Goal: Check status: Check status

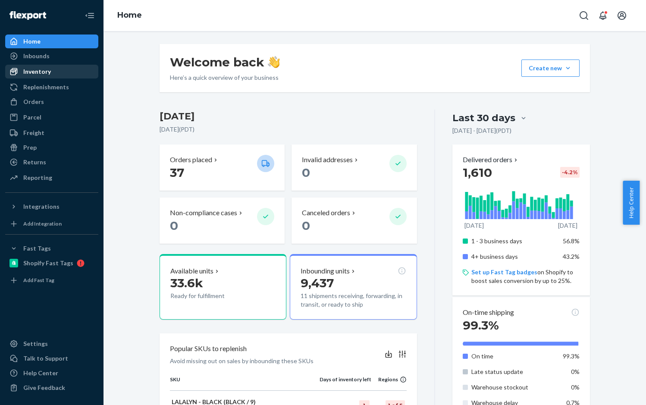
click at [29, 67] on div "Inventory" at bounding box center [51, 72] width 91 height 12
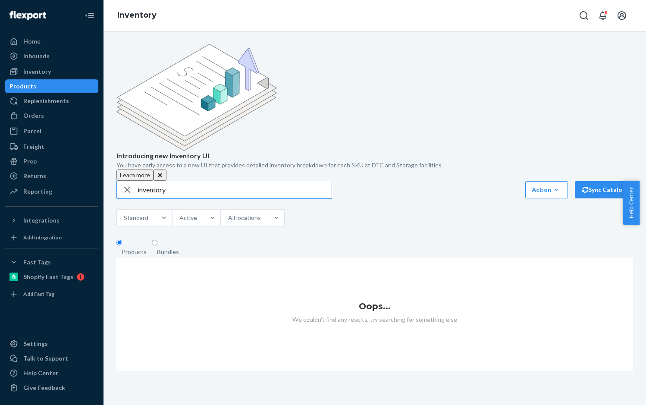
drag, startPoint x: 198, startPoint y: 129, endPoint x: 104, endPoint y: 129, distance: 94.0
click at [104, 129] on div "Introducing new Inventory UI You have early access to a new UI that provides de…" at bounding box center [375, 218] width 543 height 374
type input "[PERSON_NAME]"
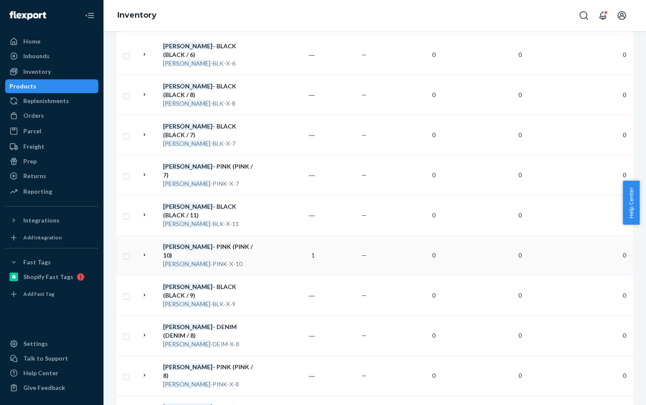
scroll to position [518, 0]
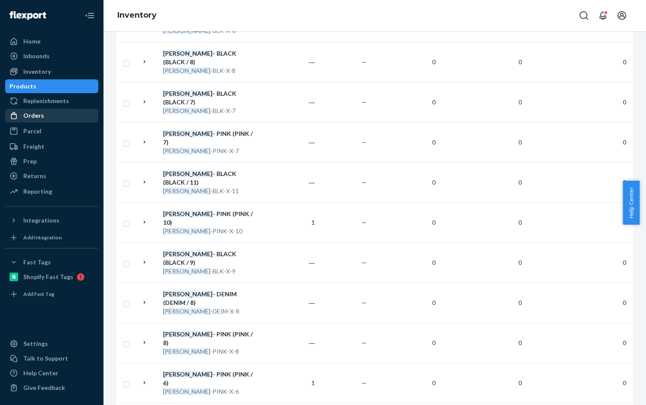
click at [32, 114] on div "Orders" at bounding box center [33, 115] width 21 height 9
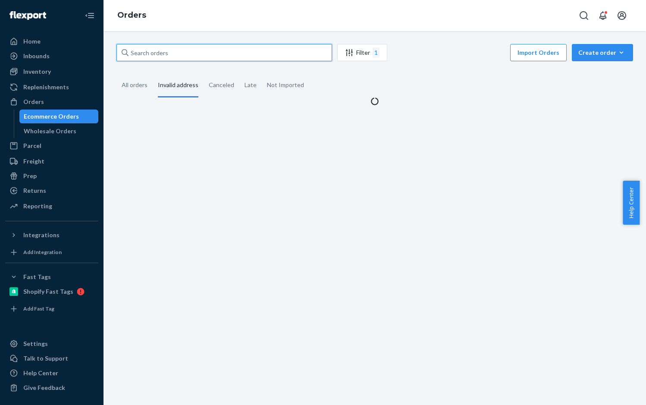
click at [145, 56] on input "text" at bounding box center [224, 52] width 216 height 17
paste input "RY_BUQUJXX"
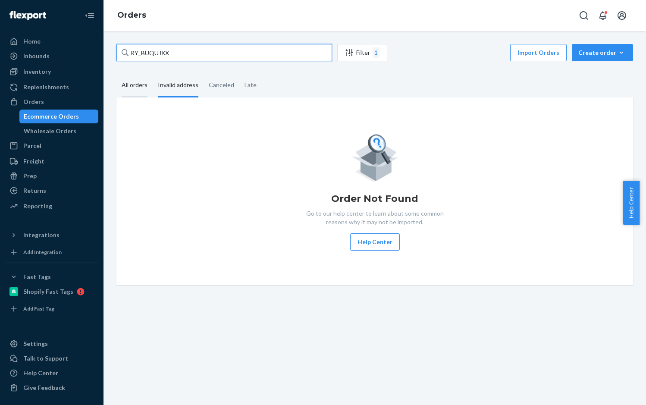
type input "RY_BUQUJXX"
click at [136, 82] on div "All orders" at bounding box center [135, 86] width 26 height 24
click at [116, 74] on input "All orders" at bounding box center [116, 74] width 0 height 0
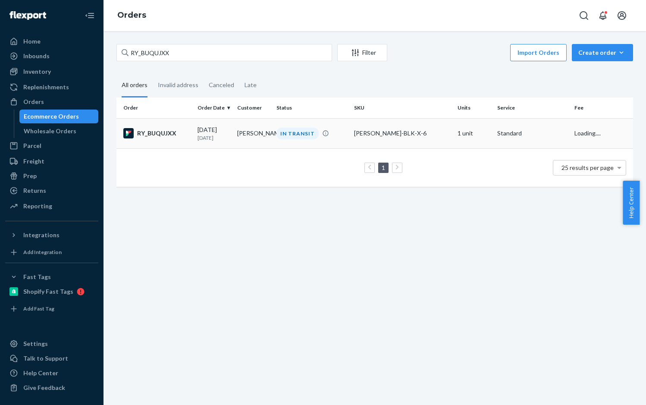
click at [171, 138] on div "RY_BUQUJXX" at bounding box center [156, 133] width 67 height 10
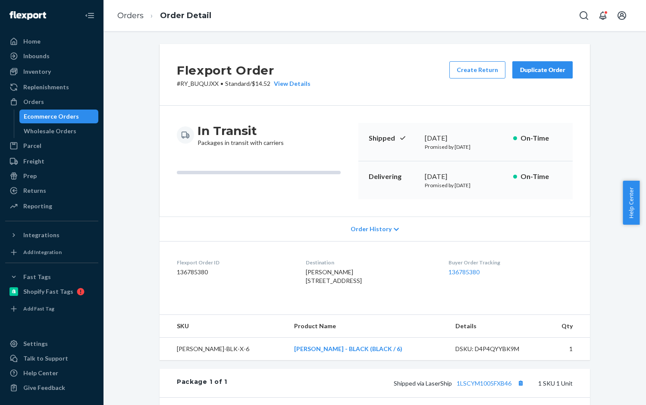
scroll to position [167, 0]
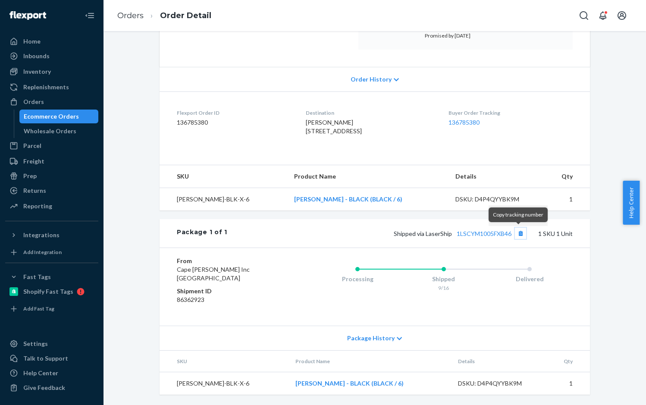
drag, startPoint x: 518, startPoint y: 233, endPoint x: 645, endPoint y: 137, distance: 158.6
click at [521, 233] on button "Copy tracking number" at bounding box center [520, 233] width 11 height 11
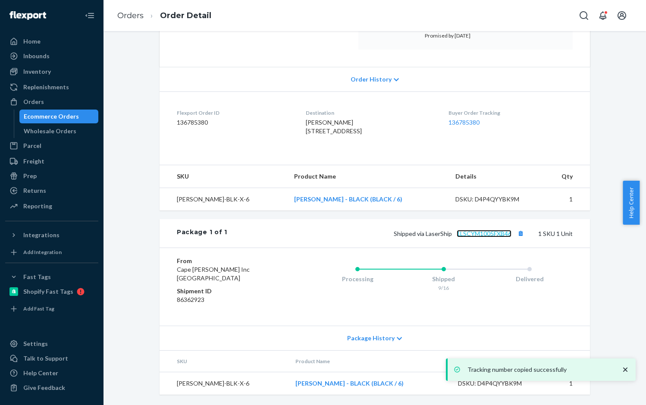
click at [485, 234] on link "1LSCYM1005FXB46" at bounding box center [484, 233] width 55 height 7
drag, startPoint x: 132, startPoint y: 19, endPoint x: 145, endPoint y: 41, distance: 25.2
click at [132, 19] on link "Orders" at bounding box center [130, 15] width 26 height 9
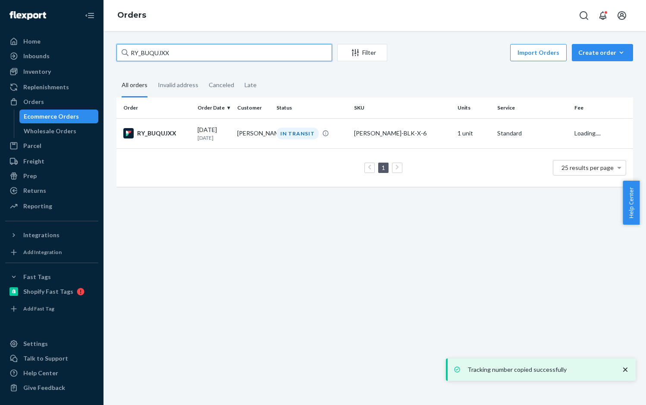
click at [151, 51] on input "RY_BUQUJXX" at bounding box center [224, 52] width 216 height 17
paste input "TL141275"
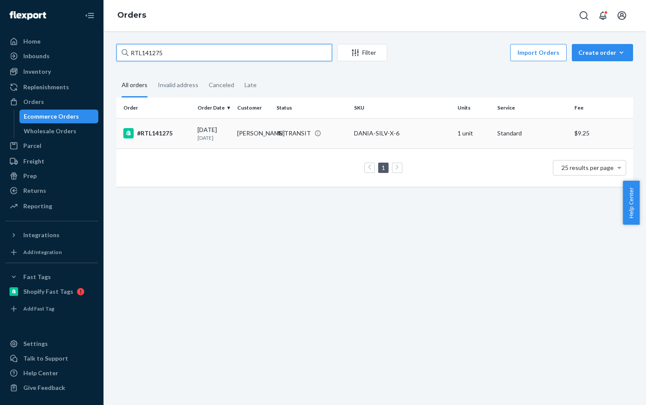
type input "RTL141275"
click at [153, 131] on div "#RTL141275" at bounding box center [156, 133] width 67 height 10
